Goal: Task Accomplishment & Management: Manage account settings

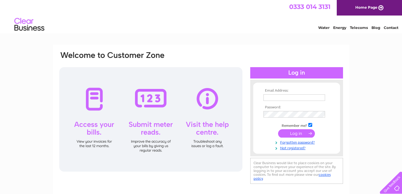
type input "lisa.taylor@sanygroup.com"
click at [312, 133] on input "submit" at bounding box center [296, 134] width 37 height 8
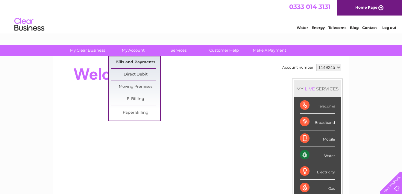
click at [130, 61] on link "Bills and Payments" at bounding box center [135, 63] width 49 height 12
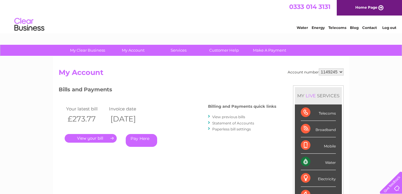
click at [106, 139] on link "." at bounding box center [91, 138] width 52 height 9
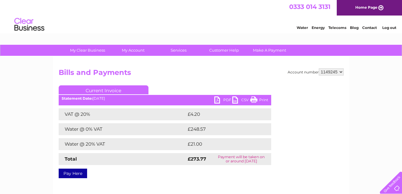
click at [227, 99] on link "PDF" at bounding box center [223, 101] width 18 height 9
